Goal: Transaction & Acquisition: Purchase product/service

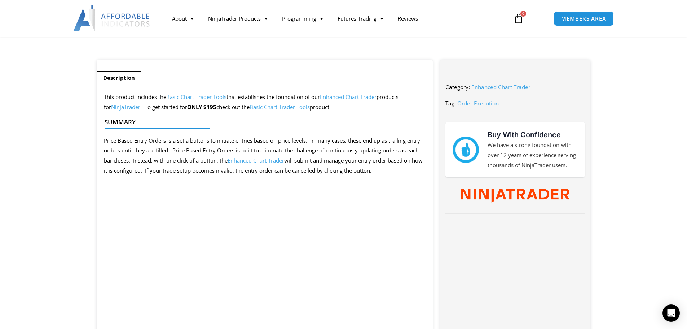
scroll to position [253, 0]
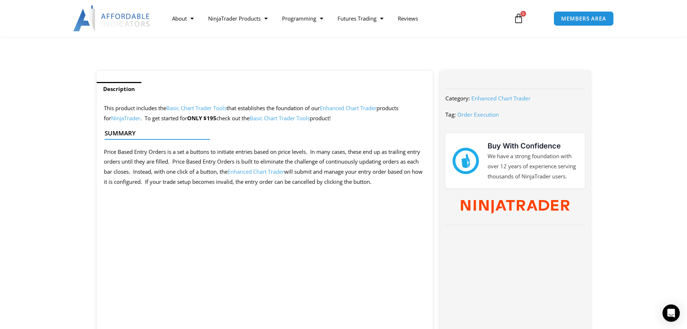
click at [275, 118] on link "Basic Chart Trader Tools" at bounding box center [280, 117] width 60 height 7
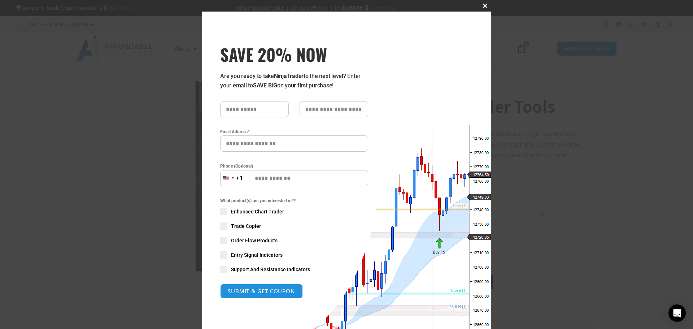
click at [483, 6] on span "SAVE 20% NOW popup" at bounding box center [485, 6] width 12 height 4
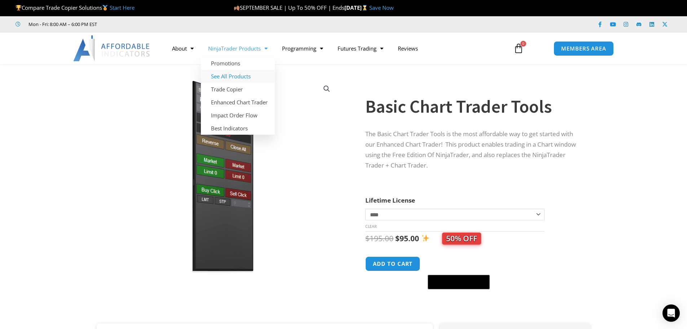
click at [236, 76] on link "See All Products" at bounding box center [238, 76] width 74 height 13
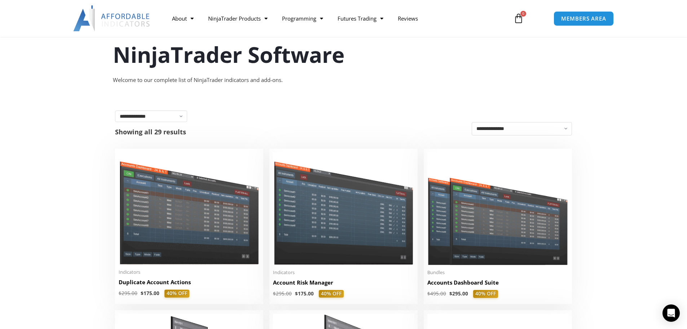
scroll to position [144, 0]
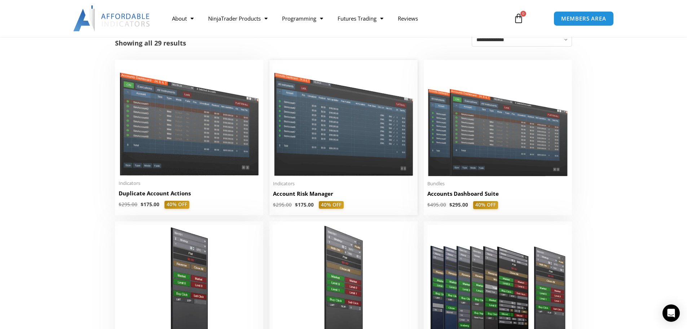
click at [334, 136] on img at bounding box center [343, 119] width 141 height 112
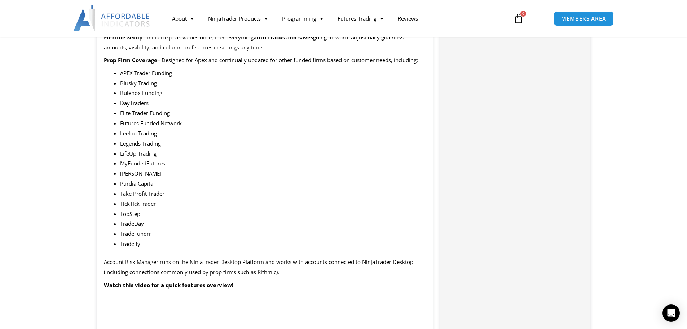
scroll to position [577, 0]
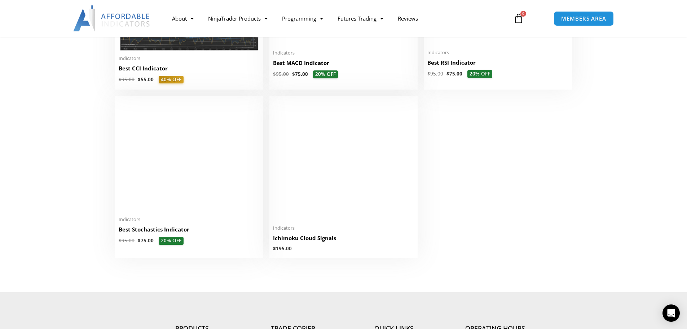
scroll to position [1624, 0]
